Goal: Find specific fact: Find specific fact

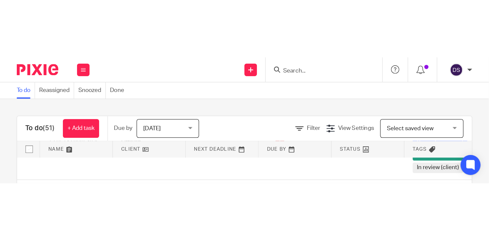
scroll to position [518, 0]
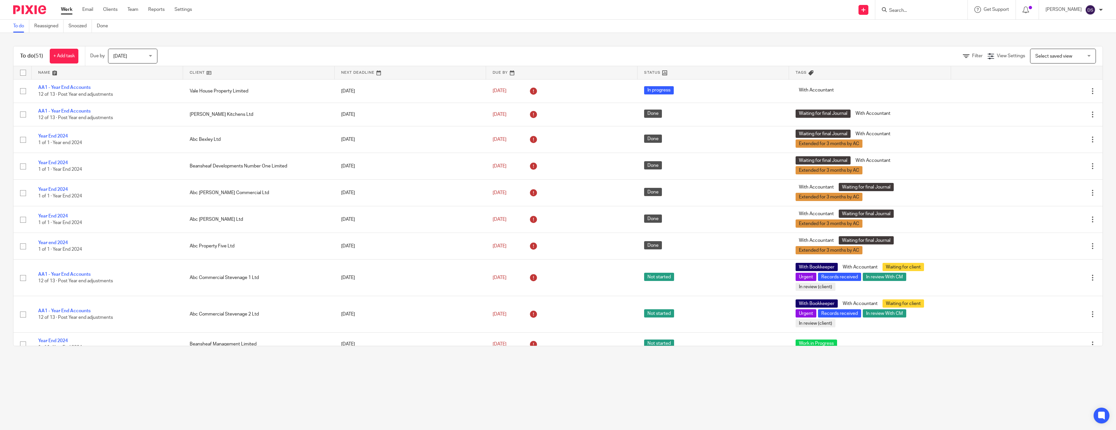
click at [906, 8] on input "Search" at bounding box center [918, 11] width 59 height 6
type input "touch"
click at [934, 26] on link at bounding box center [988, 34] width 202 height 26
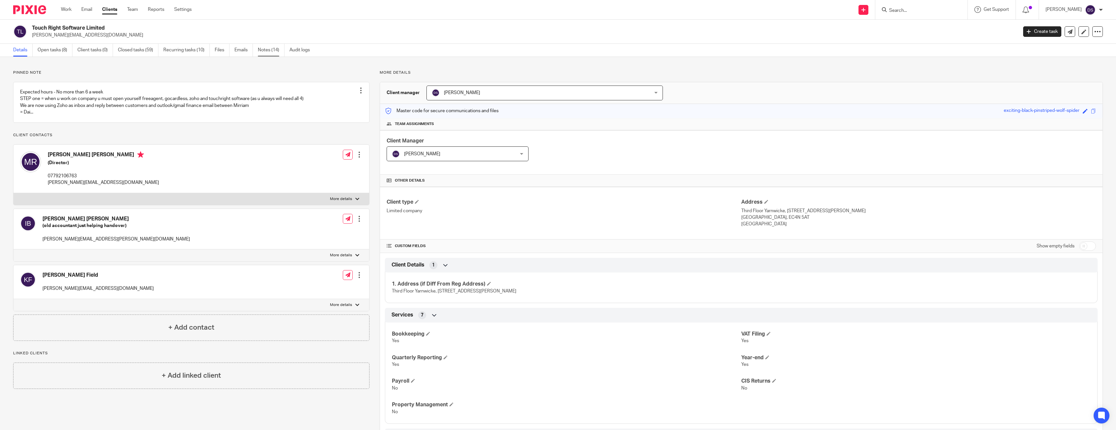
click at [265, 50] on link "Notes (14)" at bounding box center [271, 50] width 27 height 13
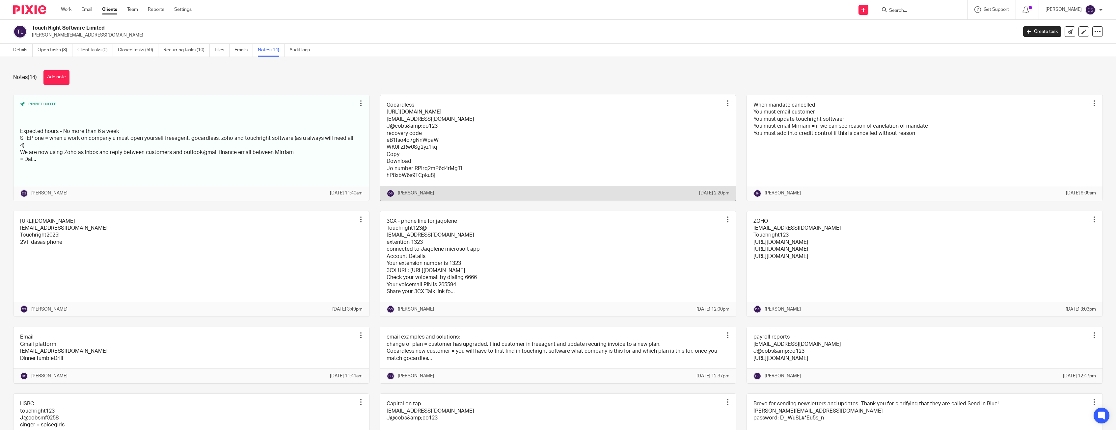
click at [408, 116] on link at bounding box center [558, 148] width 356 height 106
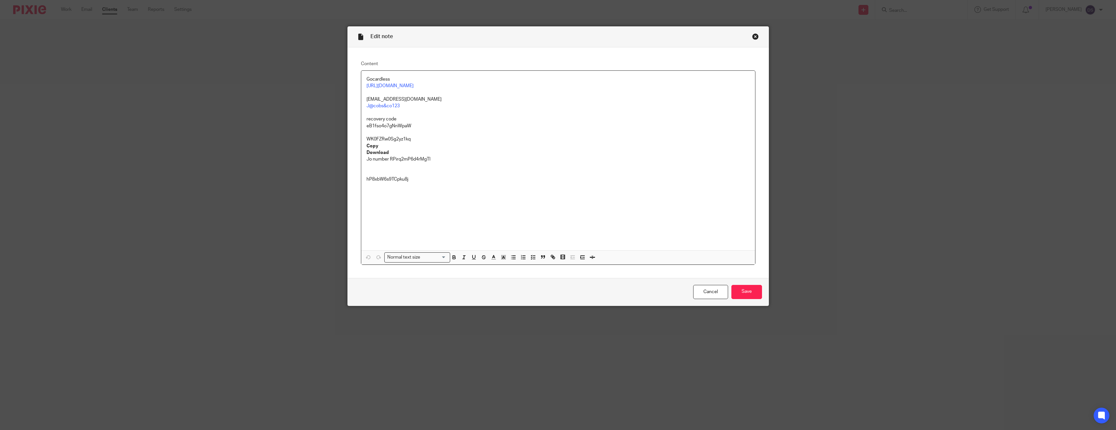
drag, startPoint x: 443, startPoint y: 99, endPoint x: 351, endPoint y: 100, distance: 92.2
click at [351, 100] on div "Content Gocardless [URL][DOMAIN_NAME] [EMAIL_ADDRESS][DOMAIN_NAME] J@cobs&co123…" at bounding box center [558, 162] width 421 height 231
copy p "finance@touchrightsoftware.com"
drag, startPoint x: 373, startPoint y: 108, endPoint x: 344, endPoint y: 108, distance: 28.7
click at [344, 108] on div "Edit note Content Gocardless https://manage.gocardless.com/sign-in?redirect=%2F…" at bounding box center [558, 215] width 1116 height 430
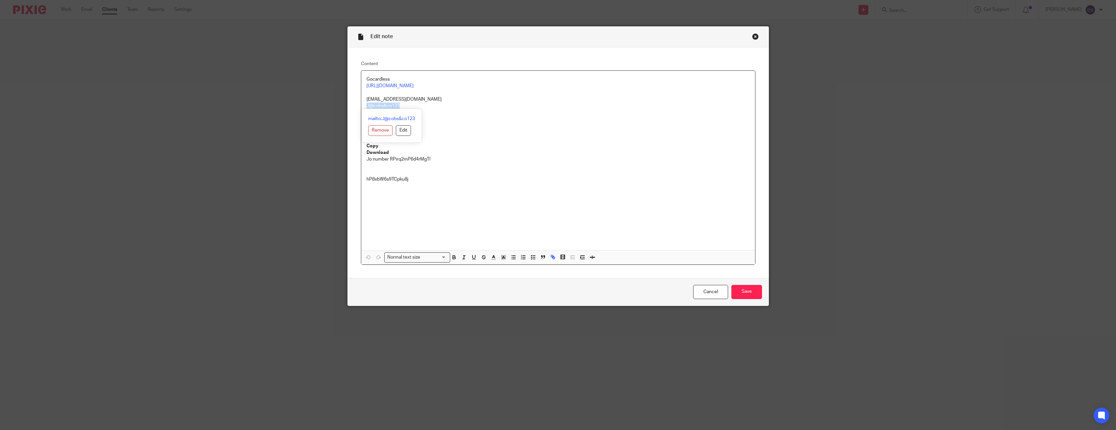
copy link "J@cobs&co123"
click at [756, 37] on div "Close this dialog window" at bounding box center [755, 36] width 7 height 7
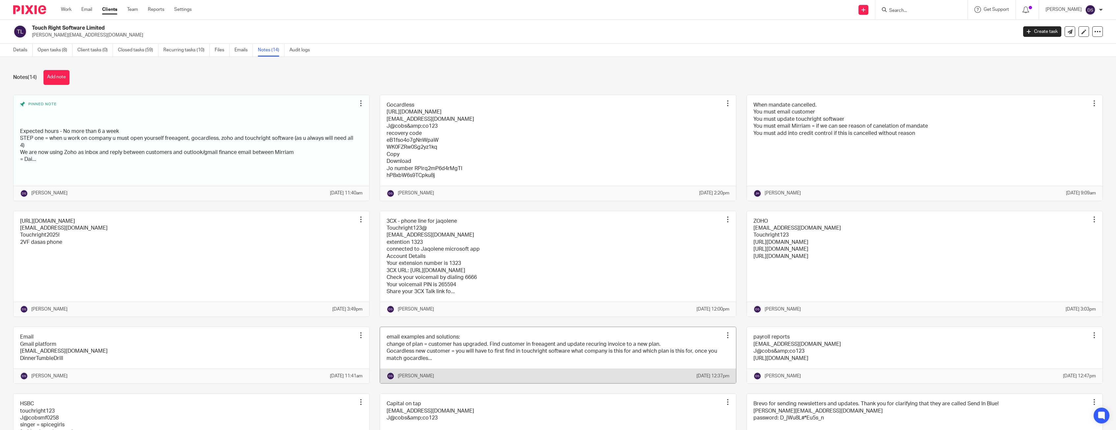
scroll to position [167, 0]
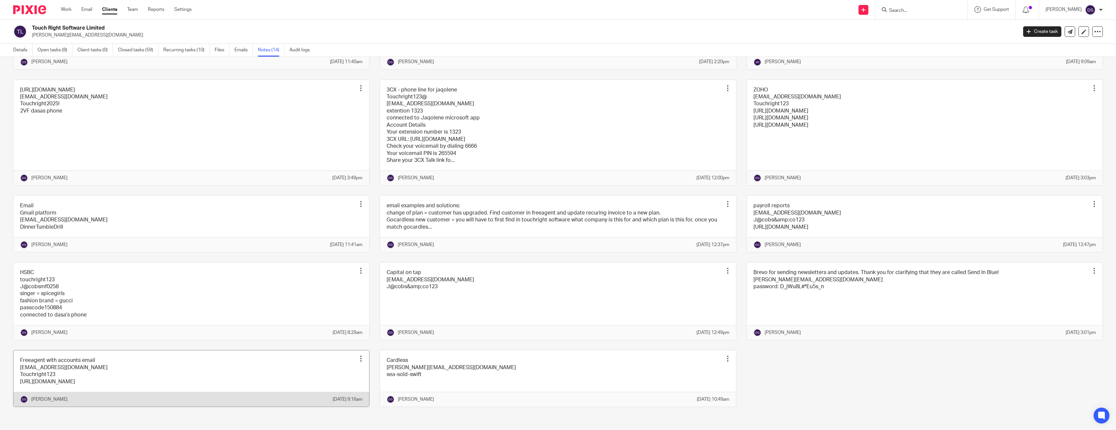
click at [63, 363] on link at bounding box center [192, 379] width 356 height 56
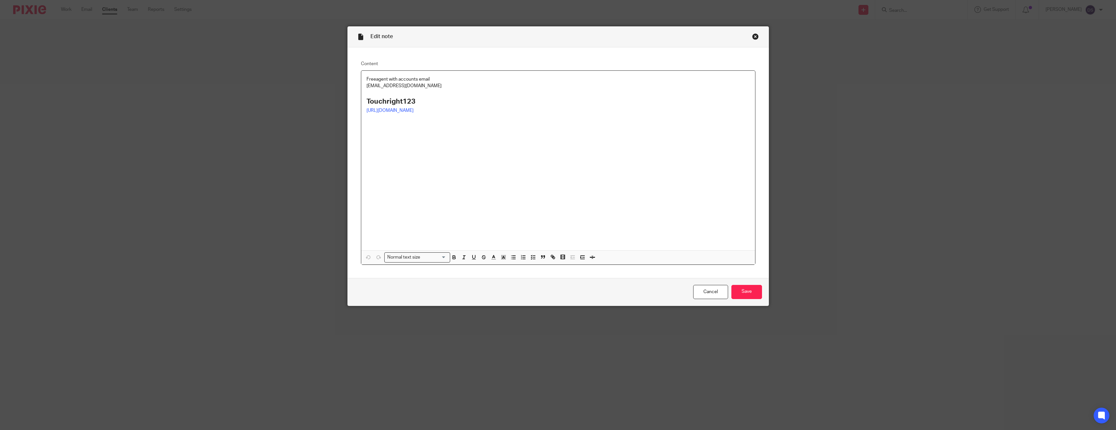
click at [354, 86] on div "Content Freeagent with accounts email [EMAIL_ADDRESS][DOMAIN_NAME] Touchright12…" at bounding box center [558, 162] width 421 height 231
drag, startPoint x: 426, startPoint y: 99, endPoint x: 343, endPoint y: 99, distance: 83.0
click at [343, 99] on div "Edit note Content Freeagent with accounts email [EMAIL_ADDRESS][DOMAIN_NAME] To…" at bounding box center [558, 215] width 1116 height 430
copy strong "Touchright123"
